Goal: Find specific page/section: Find specific page/section

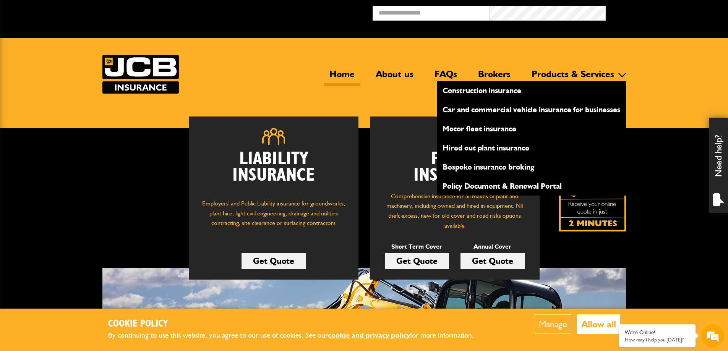
click at [473, 115] on link "Car and commercial vehicle insurance for businesses" at bounding box center [531, 109] width 189 height 13
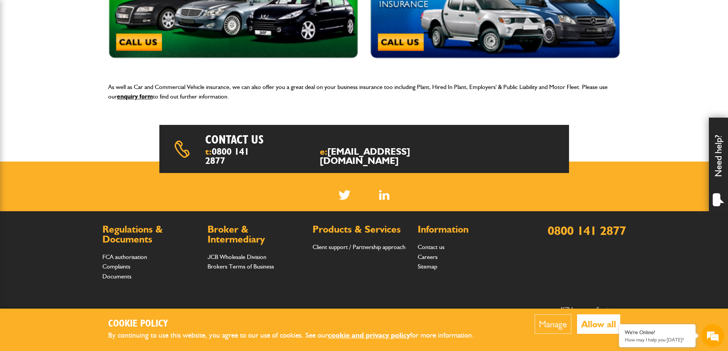
scroll to position [306, 0]
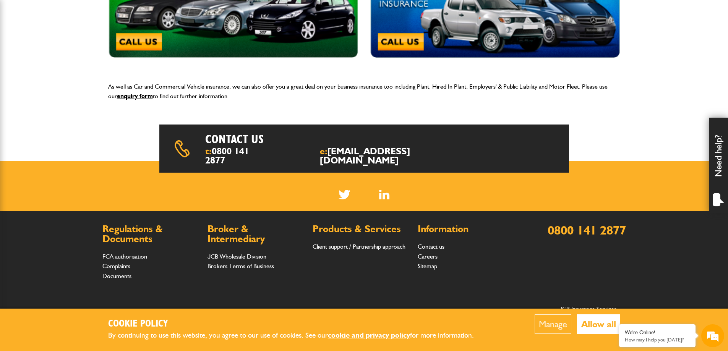
click at [231, 224] on h2 "Broker & Intermediary" at bounding box center [255, 233] width 97 height 19
click at [122, 272] on link "Documents" at bounding box center [116, 275] width 29 height 7
